Goal: Check status: Check status

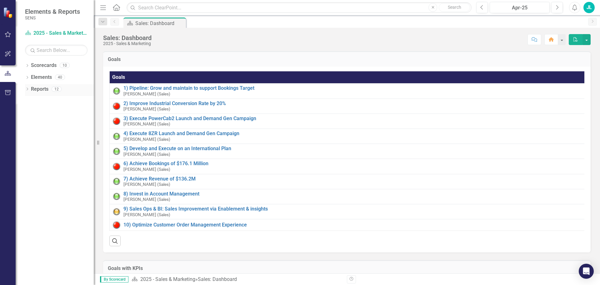
click at [28, 89] on icon "Dropdown" at bounding box center [27, 89] width 4 height 3
click at [30, 146] on icon "Dropdown" at bounding box center [30, 146] width 4 height 3
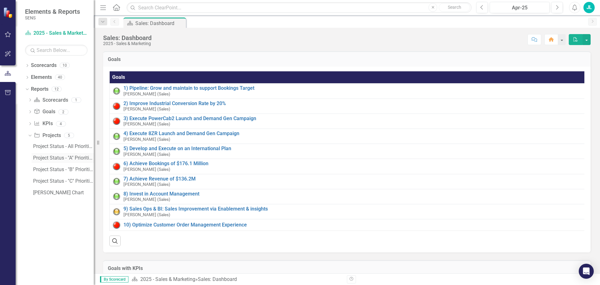
click at [47, 157] on div "Project Status - "A" Priorities - Excludes NPI" at bounding box center [63, 158] width 61 height 6
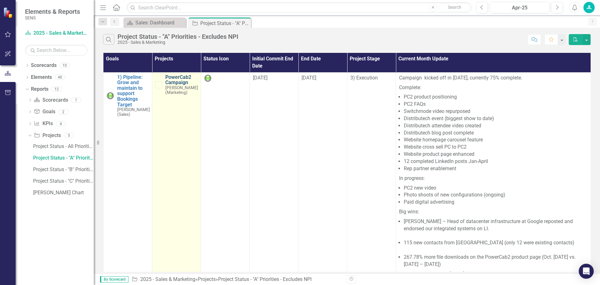
click at [173, 81] on link "PowerCab2 Campaign" at bounding box center [181, 79] width 33 height 11
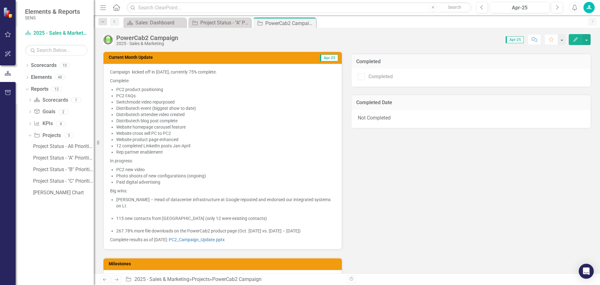
scroll to position [312, 0]
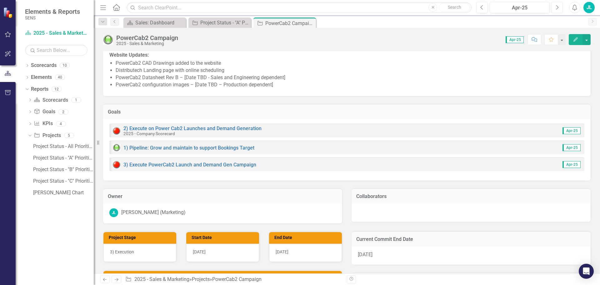
click at [557, 7] on icon "Next" at bounding box center [556, 8] width 3 height 6
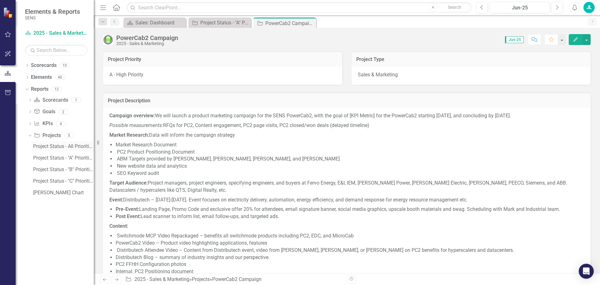
click at [60, 147] on div "Project Status - All Priorities" at bounding box center [63, 146] width 61 height 6
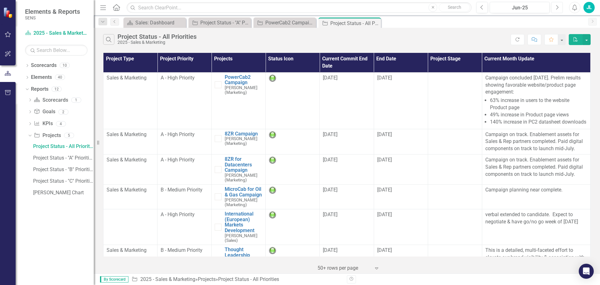
click at [557, 6] on icon "Next" at bounding box center [556, 8] width 3 height 6
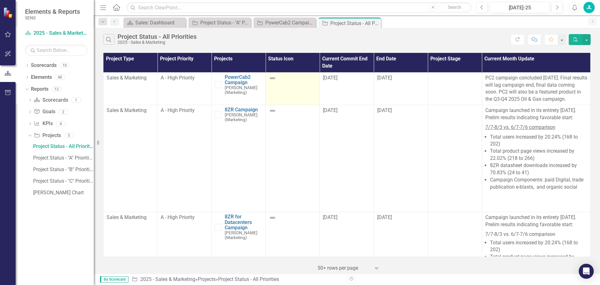
click at [271, 80] on img at bounding box center [272, 77] width 7 height 7
click at [271, 78] on img at bounding box center [272, 77] width 7 height 7
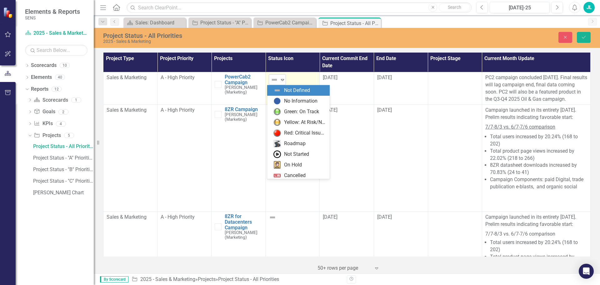
click at [277, 81] on div "Not Defined" at bounding box center [275, 79] width 8 height 7
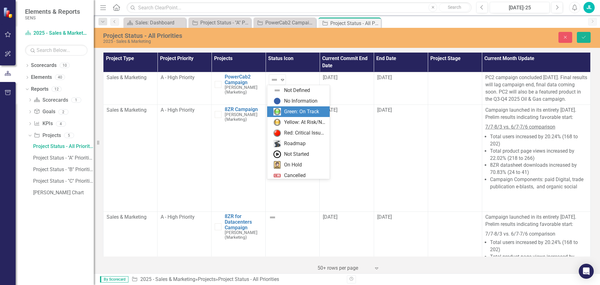
click at [281, 109] on img at bounding box center [276, 111] width 7 height 7
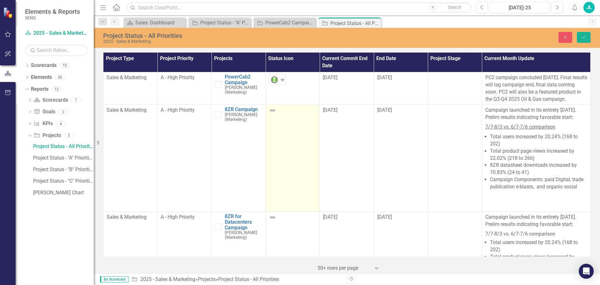
click at [271, 114] on img at bounding box center [272, 110] width 7 height 7
click at [271, 116] on img at bounding box center [274, 111] width 7 height 7
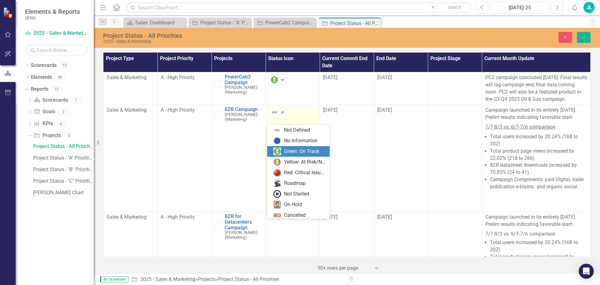
click at [276, 151] on img at bounding box center [276, 150] width 7 height 7
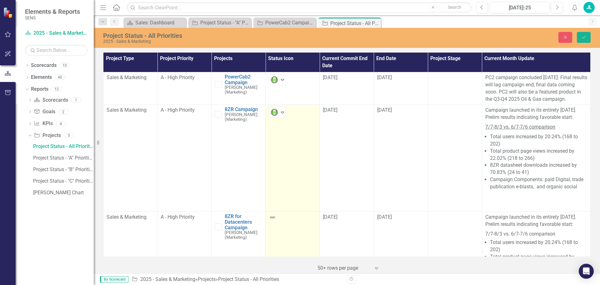
click at [269, 221] on img at bounding box center [272, 216] width 7 height 7
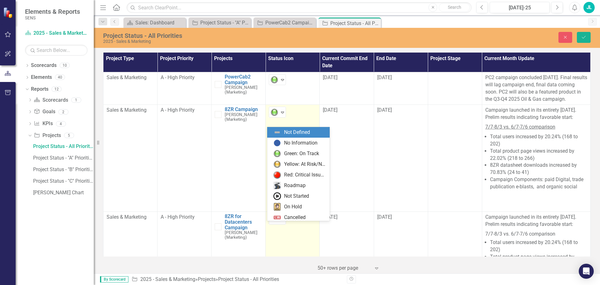
click at [271, 223] on img at bounding box center [274, 218] width 7 height 7
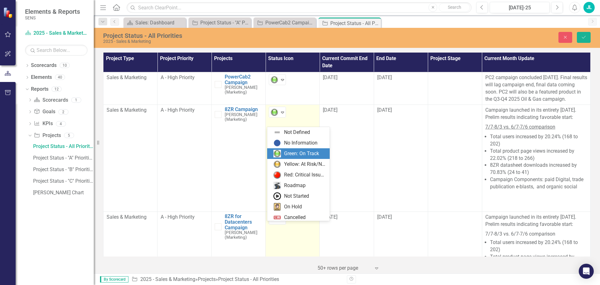
click at [281, 152] on img at bounding box center [276, 153] width 7 height 7
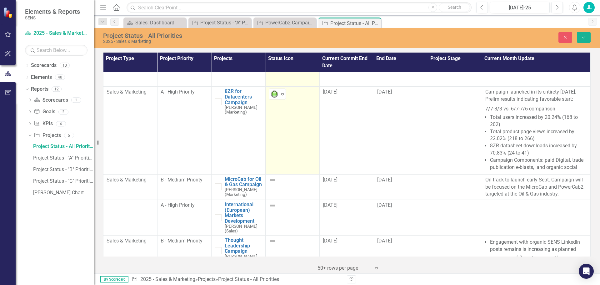
scroll to position [156, 0]
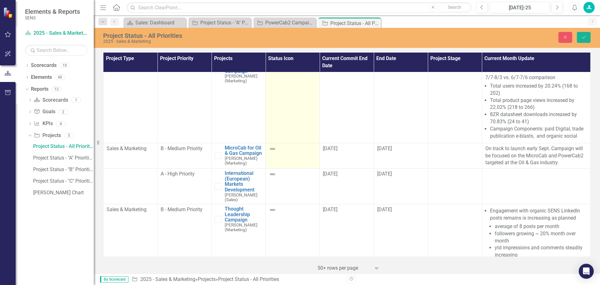
click at [279, 152] on div at bounding box center [292, 148] width 47 height 7
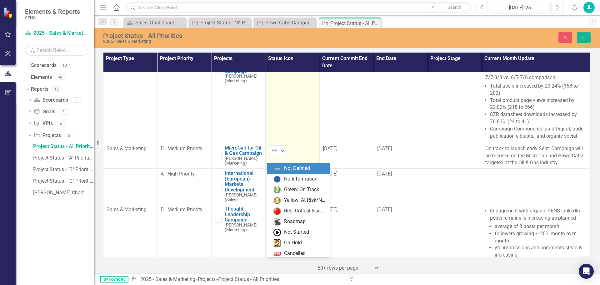
click at [279, 153] on icon "Expand" at bounding box center [282, 150] width 6 height 5
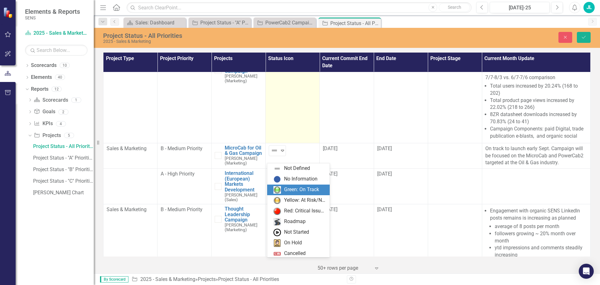
click at [284, 189] on div "Green: On Track" at bounding box center [299, 189] width 52 height 7
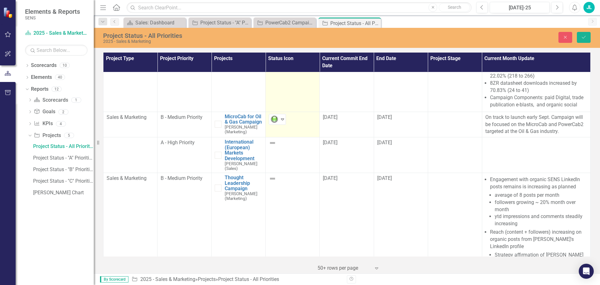
scroll to position [219, 0]
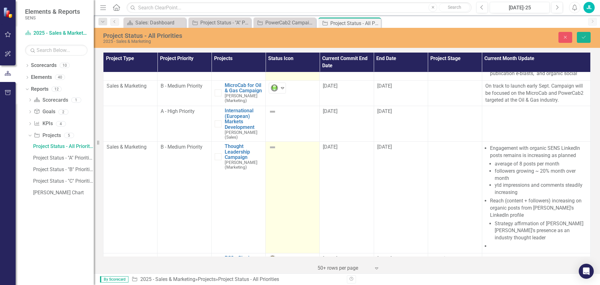
click at [275, 151] on div at bounding box center [292, 146] width 47 height 7
click at [275, 153] on img at bounding box center [274, 148] width 7 height 7
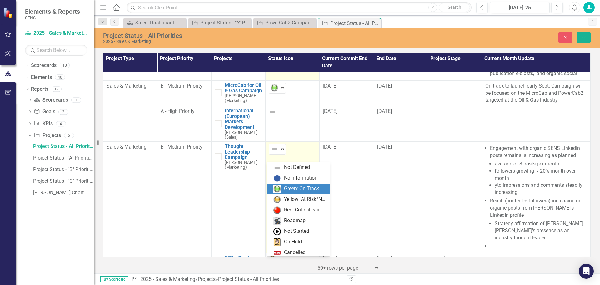
click at [279, 186] on img at bounding box center [276, 188] width 7 height 7
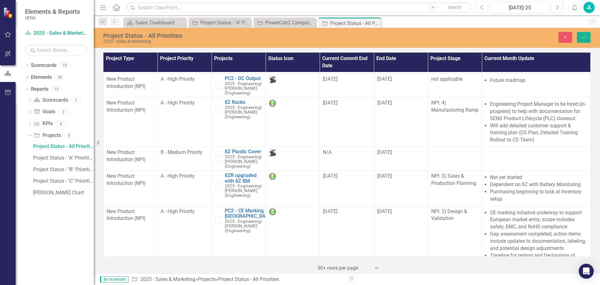
scroll to position [786, 0]
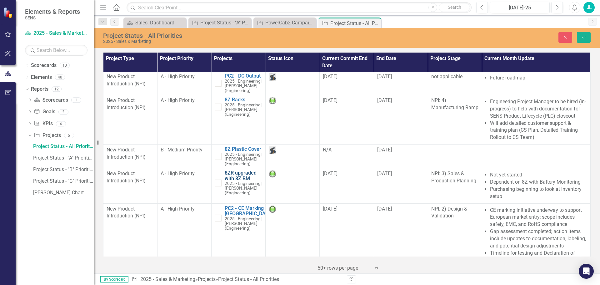
click at [233, 170] on link "8ZR upgraded with 8Z BM" at bounding box center [243, 175] width 37 height 11
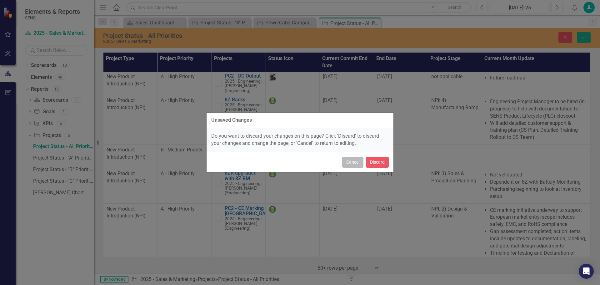
click at [348, 162] on button "Cancel" at bounding box center [352, 162] width 21 height 11
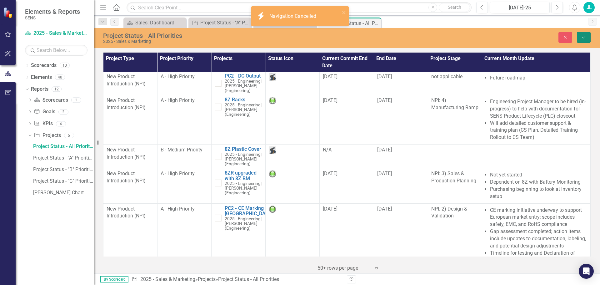
click at [586, 36] on icon "Save" at bounding box center [584, 37] width 6 height 4
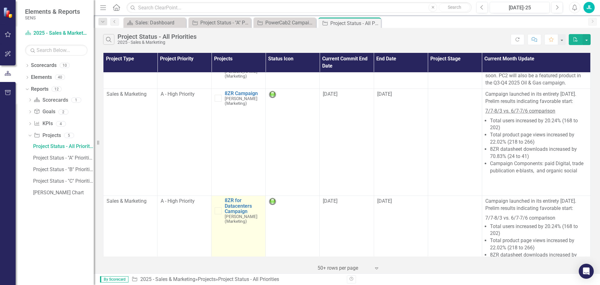
scroll to position [0, 0]
